Goal: Information Seeking & Learning: Learn about a topic

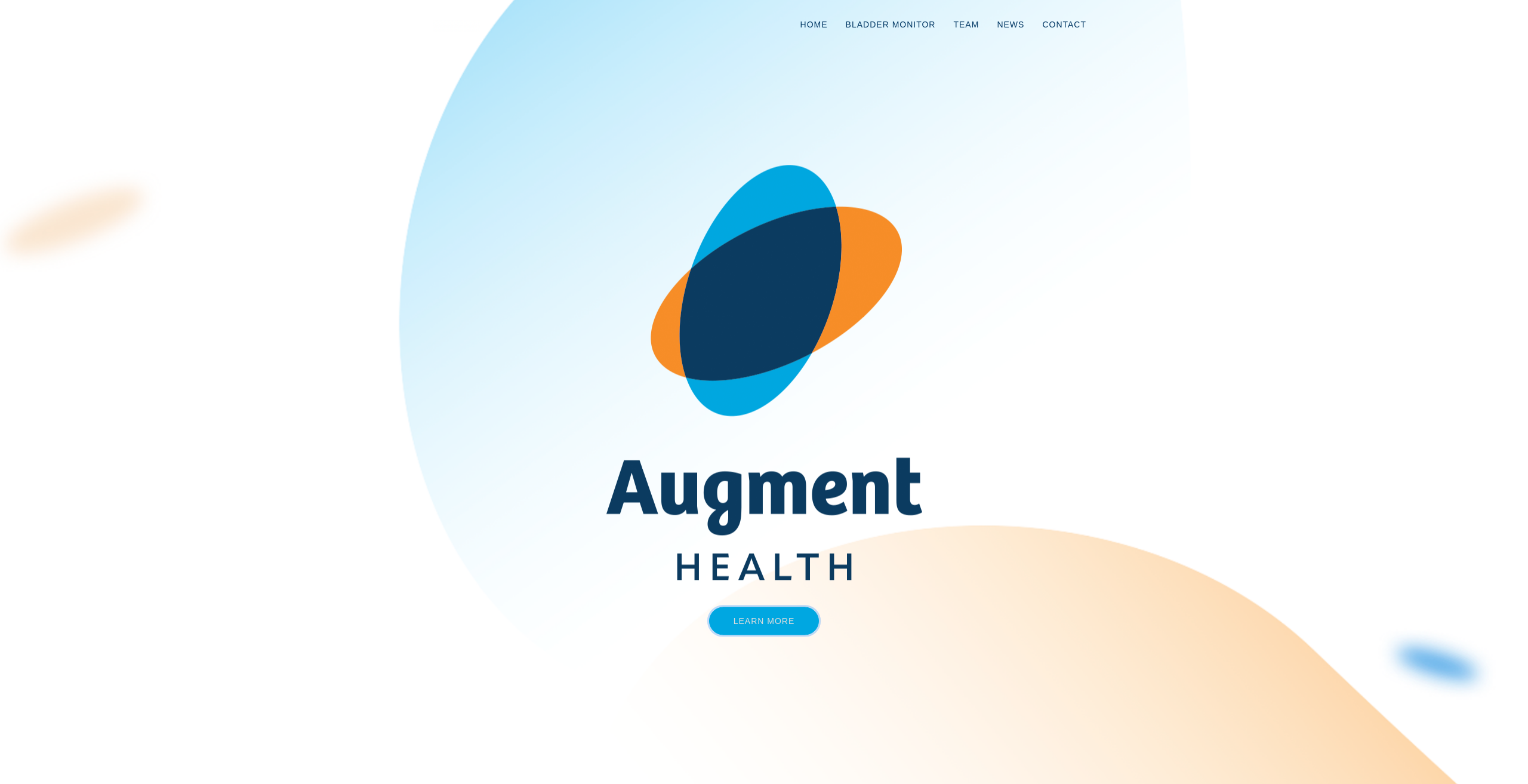
click at [754, 620] on link "Learn More" at bounding box center [764, 620] width 111 height 28
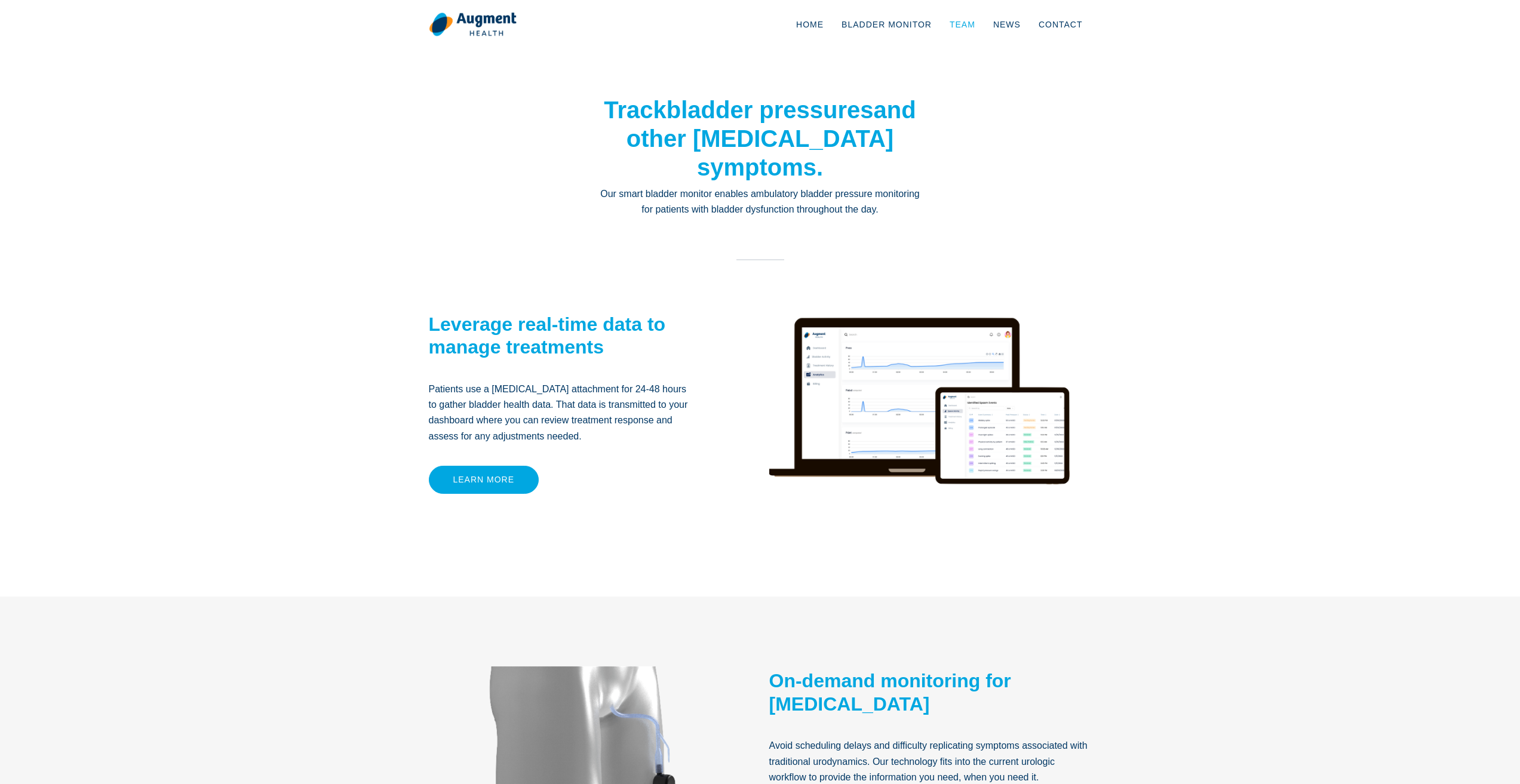
click at [971, 29] on link "Team" at bounding box center [962, 24] width 44 height 39
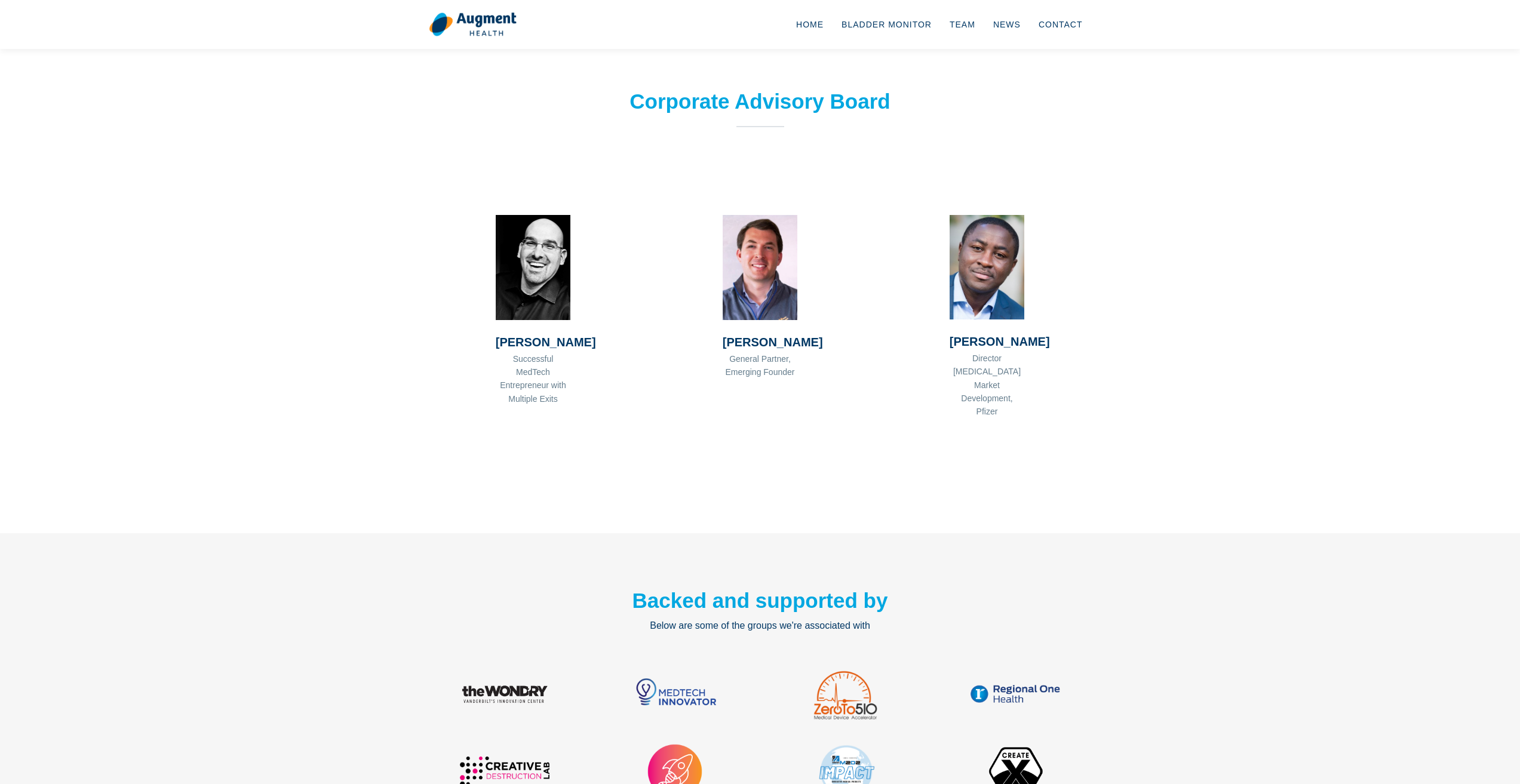
scroll to position [1194, 0]
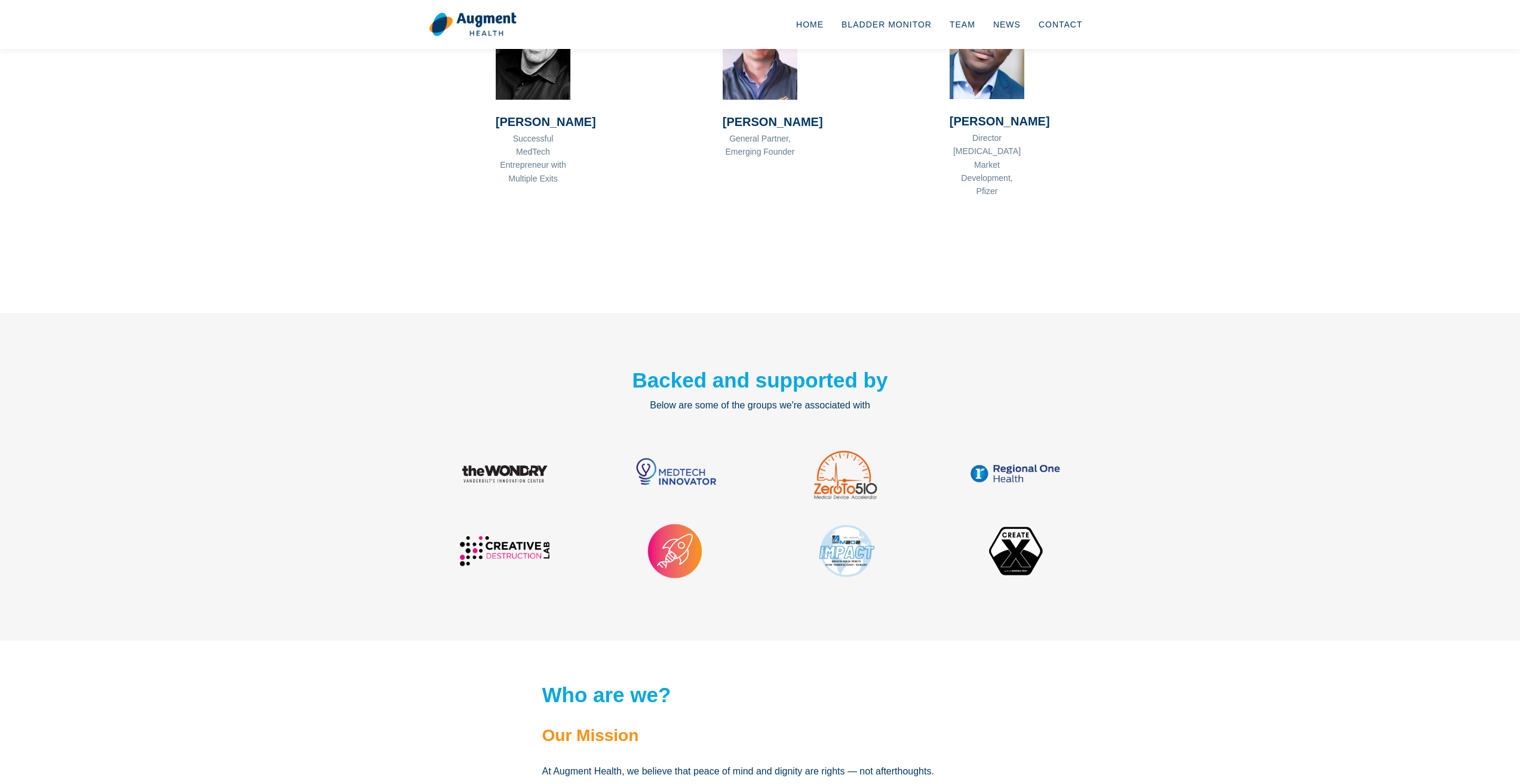
drag, startPoint x: 1205, startPoint y: 413, endPoint x: 1206, endPoint y: 423, distance: 10.0
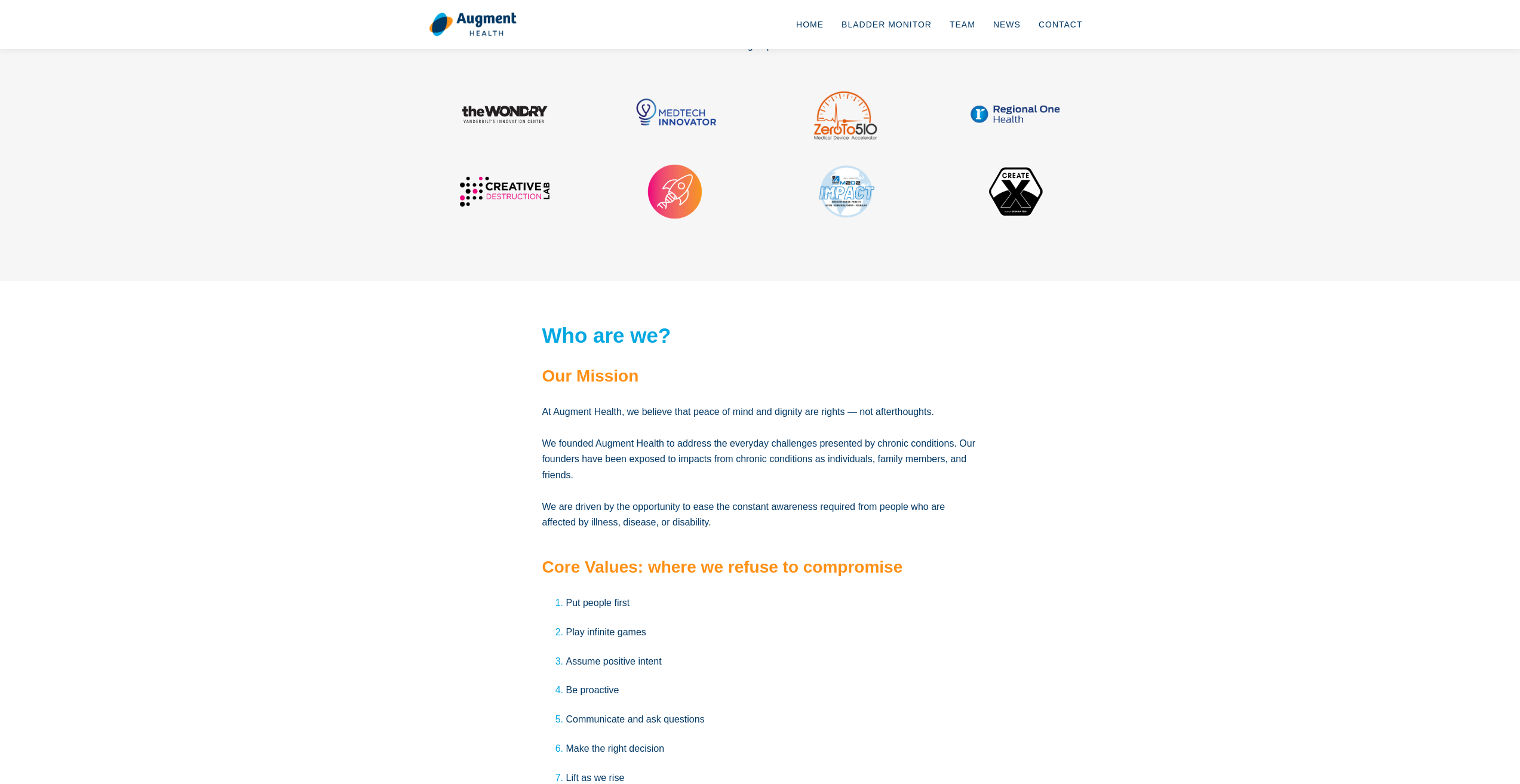
scroll to position [1771, 0]
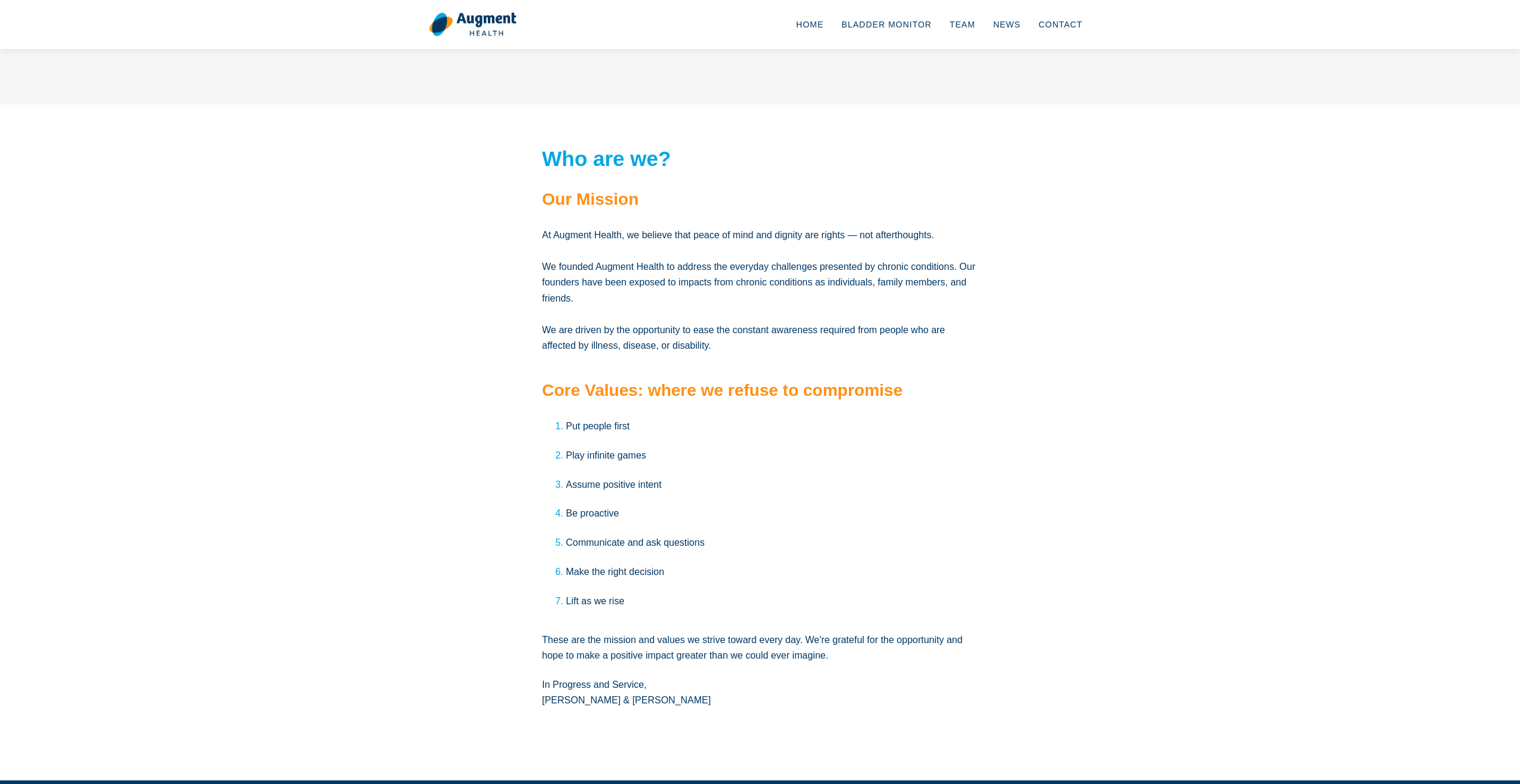
click at [1215, 320] on section "Who are we? Our Mission At Augment Health, we believe that peace of mind and di…" at bounding box center [760, 442] width 1520 height 675
click at [1293, 520] on section "Who are we? Our Mission At Augment Health, we believe that peace of mind and di…" at bounding box center [760, 442] width 1520 height 675
click at [1401, 574] on section "Who are we? Our Mission At Augment Health, we believe that peace of mind and di…" at bounding box center [760, 442] width 1520 height 675
click at [1303, 563] on section "Who are we? Our Mission At Augment Health, we believe that peace of mind and di…" at bounding box center [760, 442] width 1520 height 675
